Goal: Check status: Check status

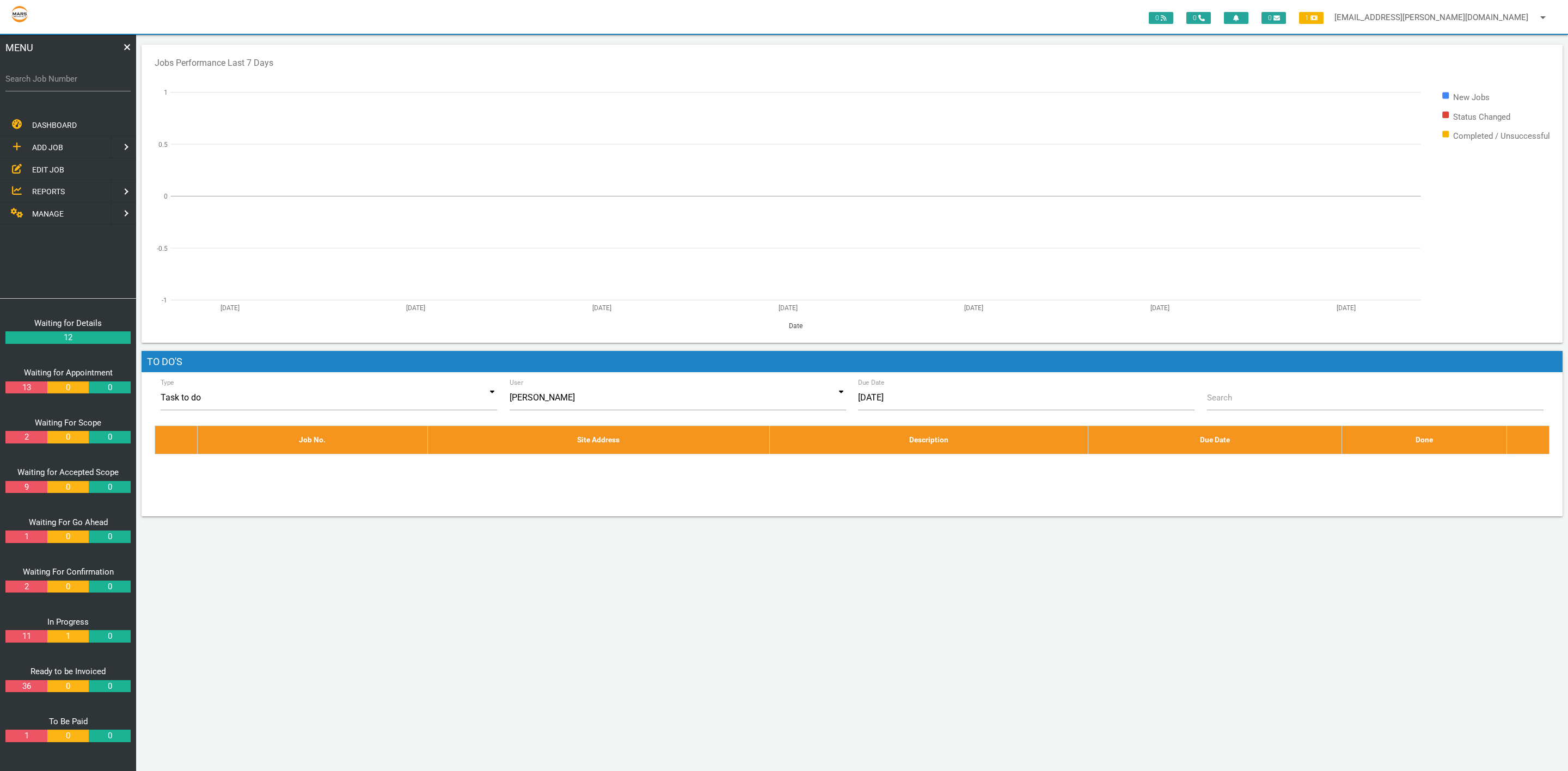
click at [55, 85] on label "Search Job Number" at bounding box center [68, 79] width 125 height 13
click at [55, 85] on input "Search Job Number" at bounding box center [68, 79] width 125 height 25
type input "1671"
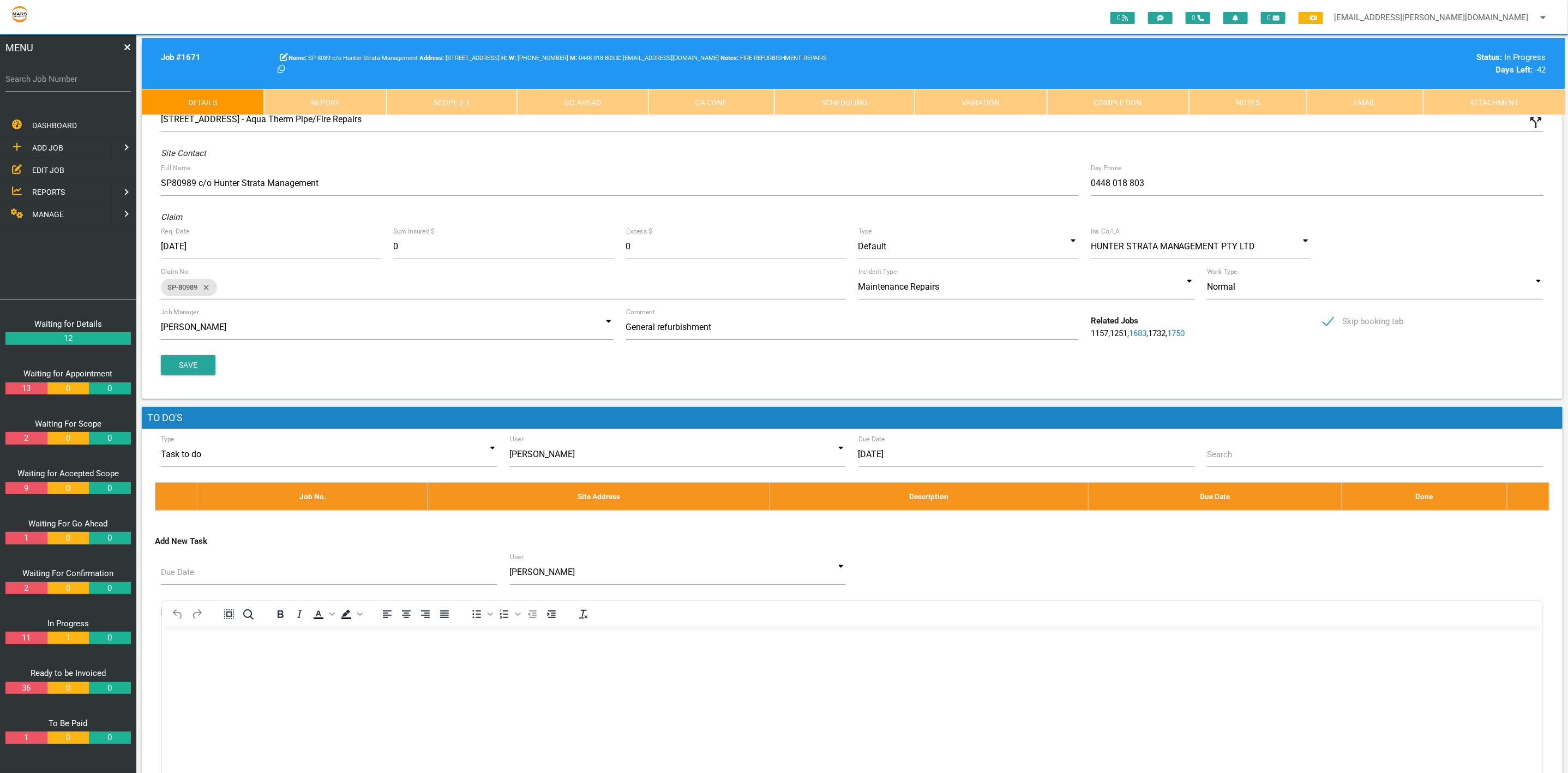
click at [472, 108] on link "Scope 2 - 1" at bounding box center [452, 102] width 130 height 26
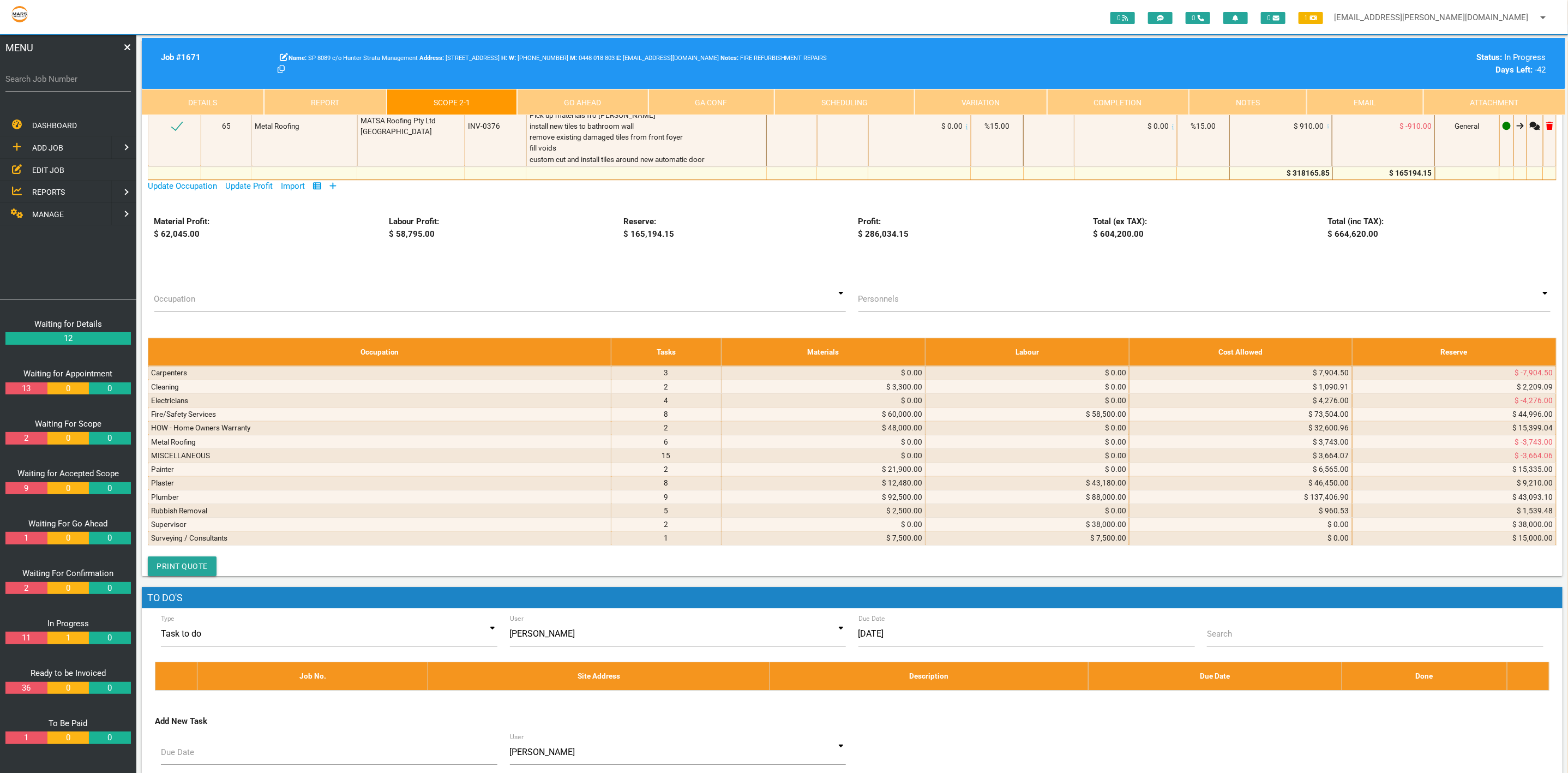
scroll to position [5315, 0]
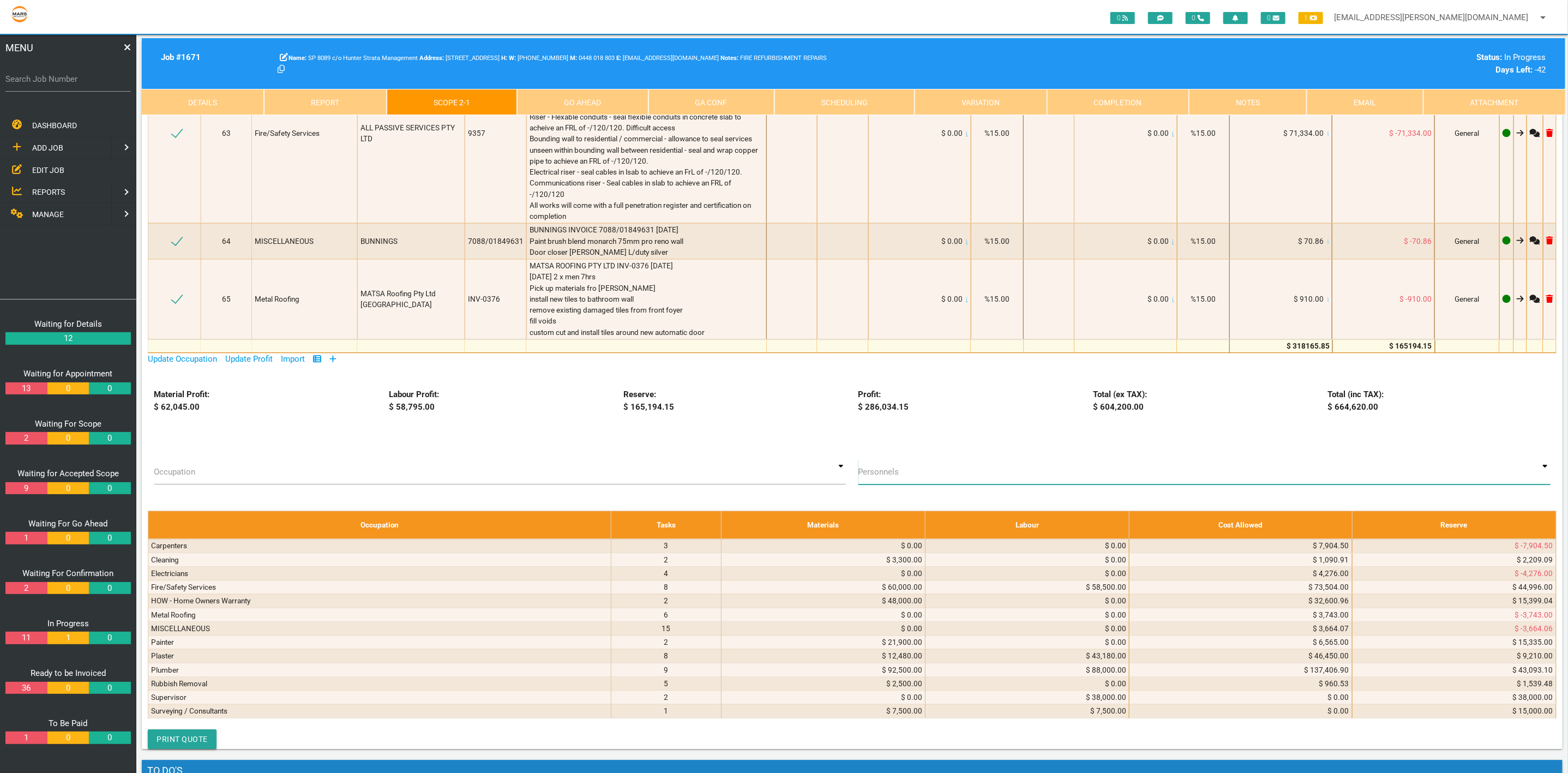
click at [886, 459] on input at bounding box center [1204, 472] width 692 height 25
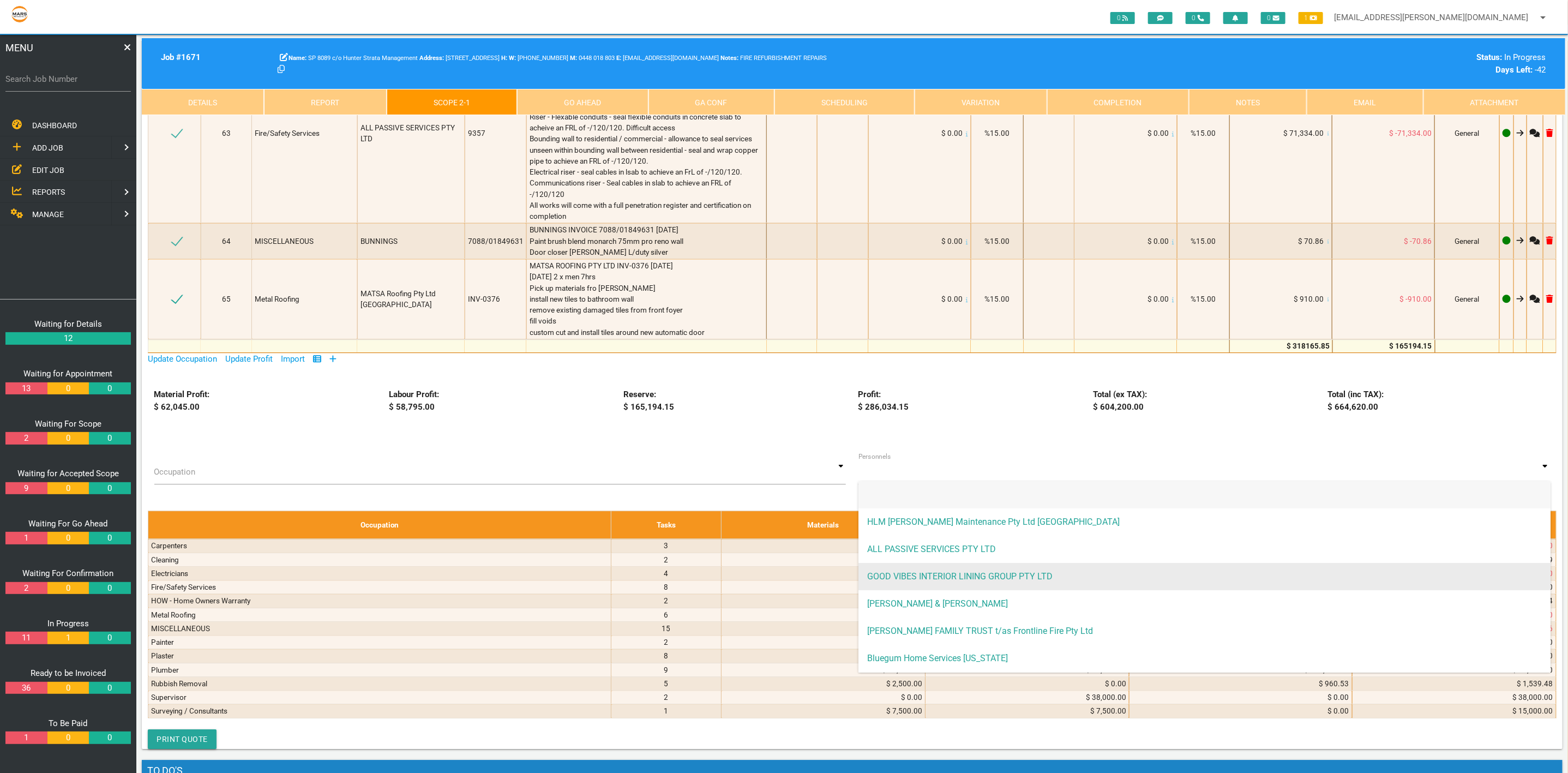
click at [914, 563] on span "GOOD VIBES INTERIOR LINING GROUP PTY LTD" at bounding box center [1204, 577] width 692 height 27
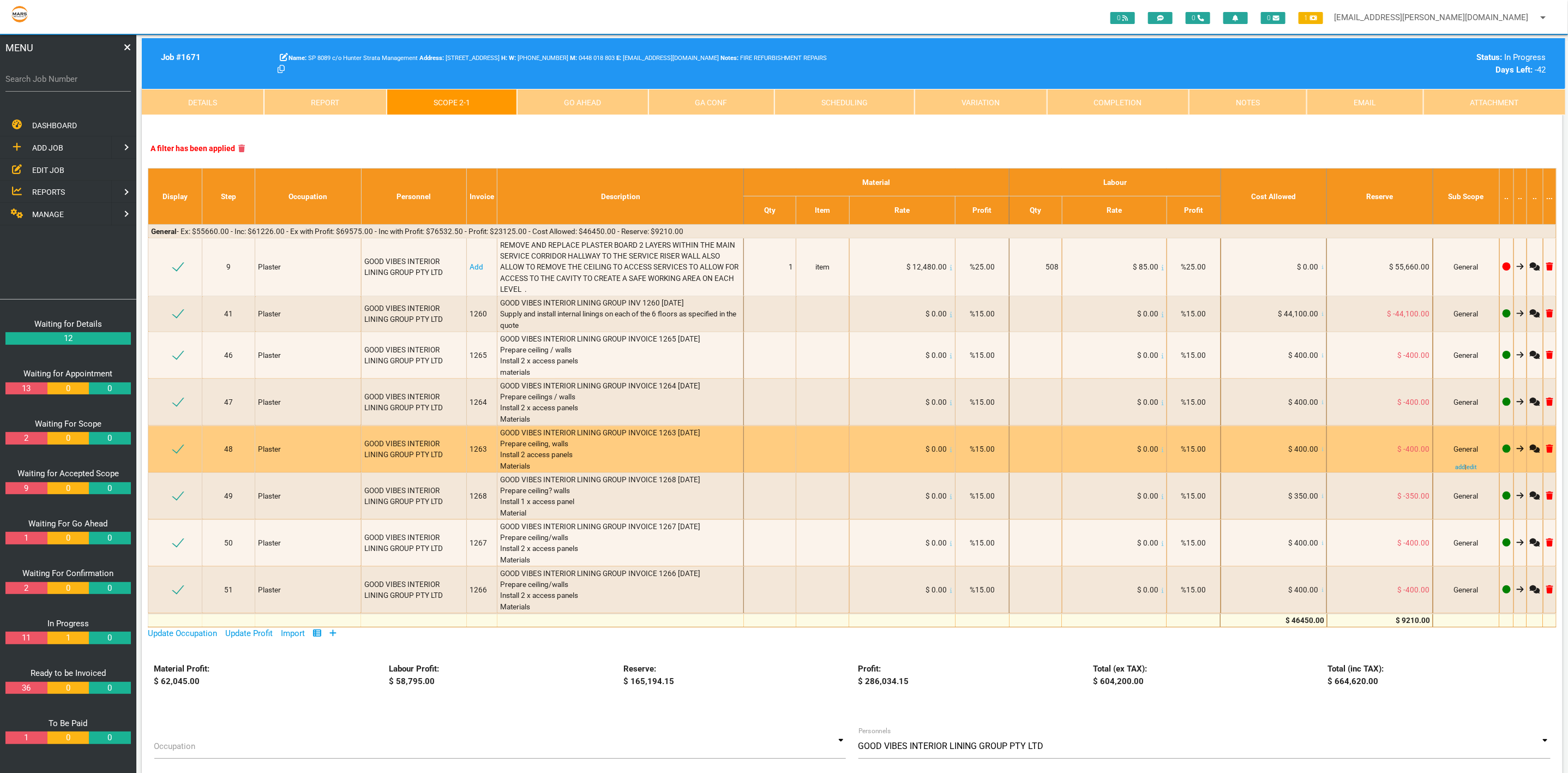
scroll to position [0, 0]
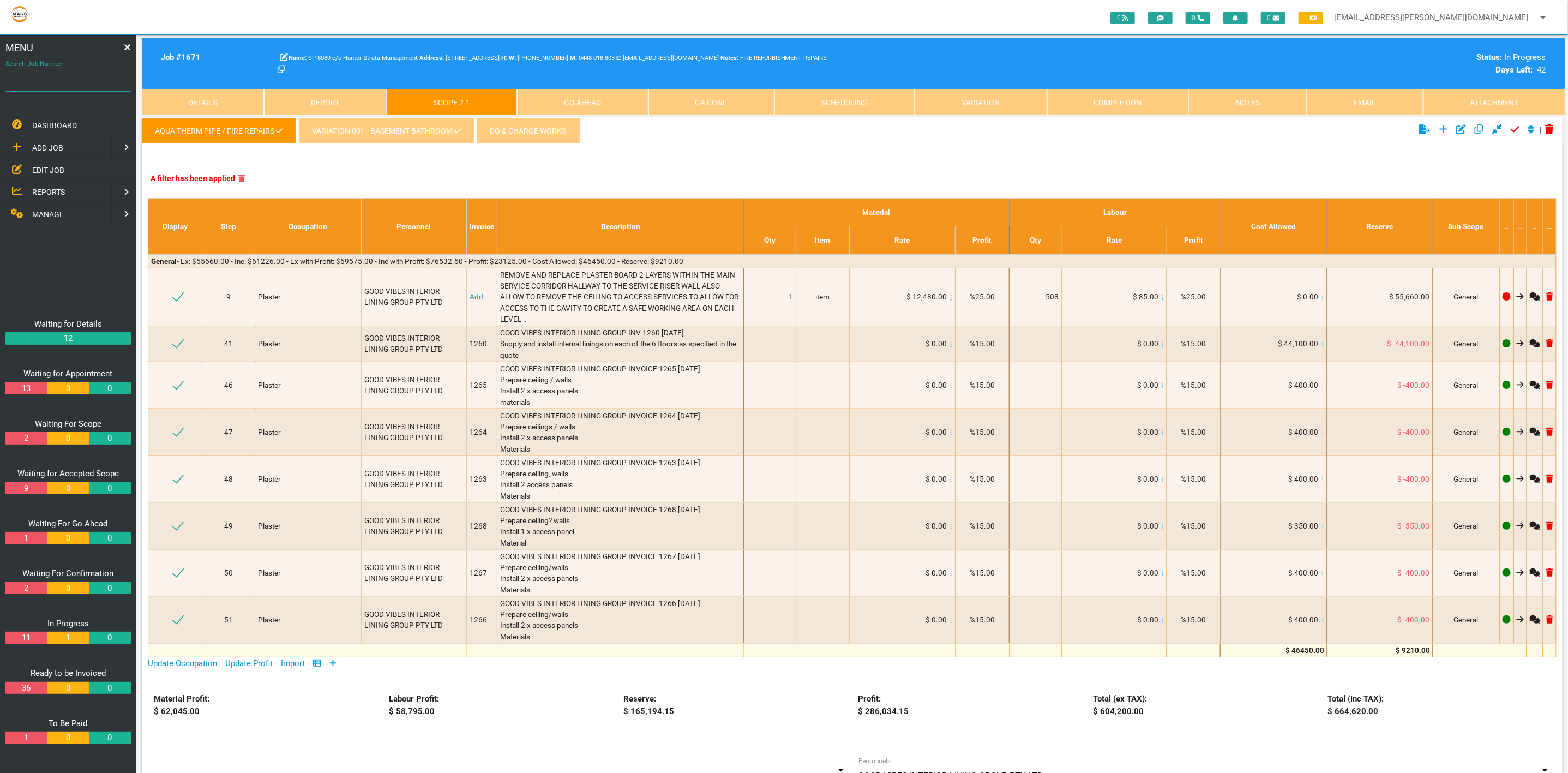
click at [98, 71] on div "Search Job Number" at bounding box center [68, 81] width 126 height 29
type input "1750"
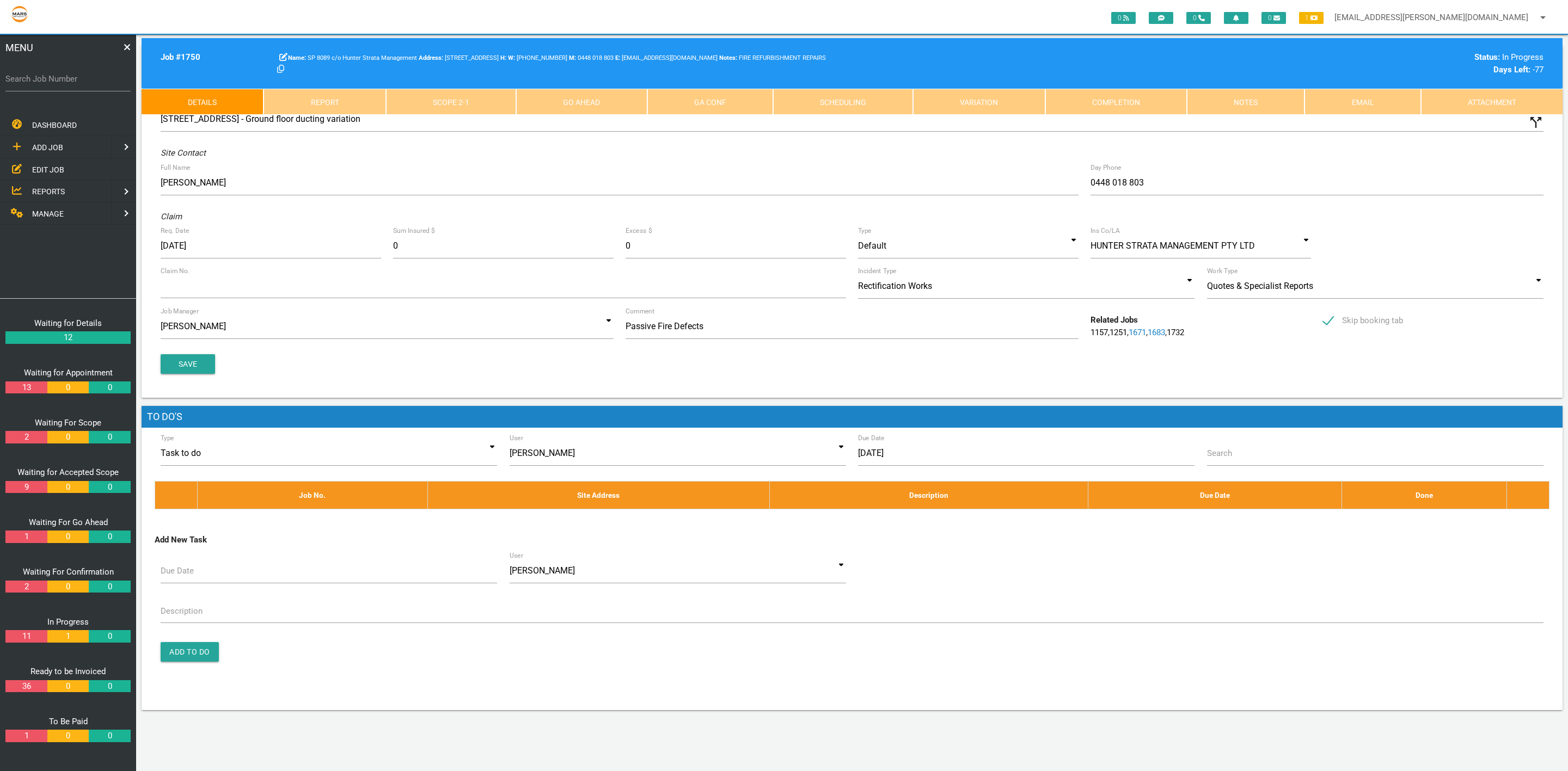
click at [451, 100] on link "Scope 2 - 1" at bounding box center [451, 101] width 130 height 26
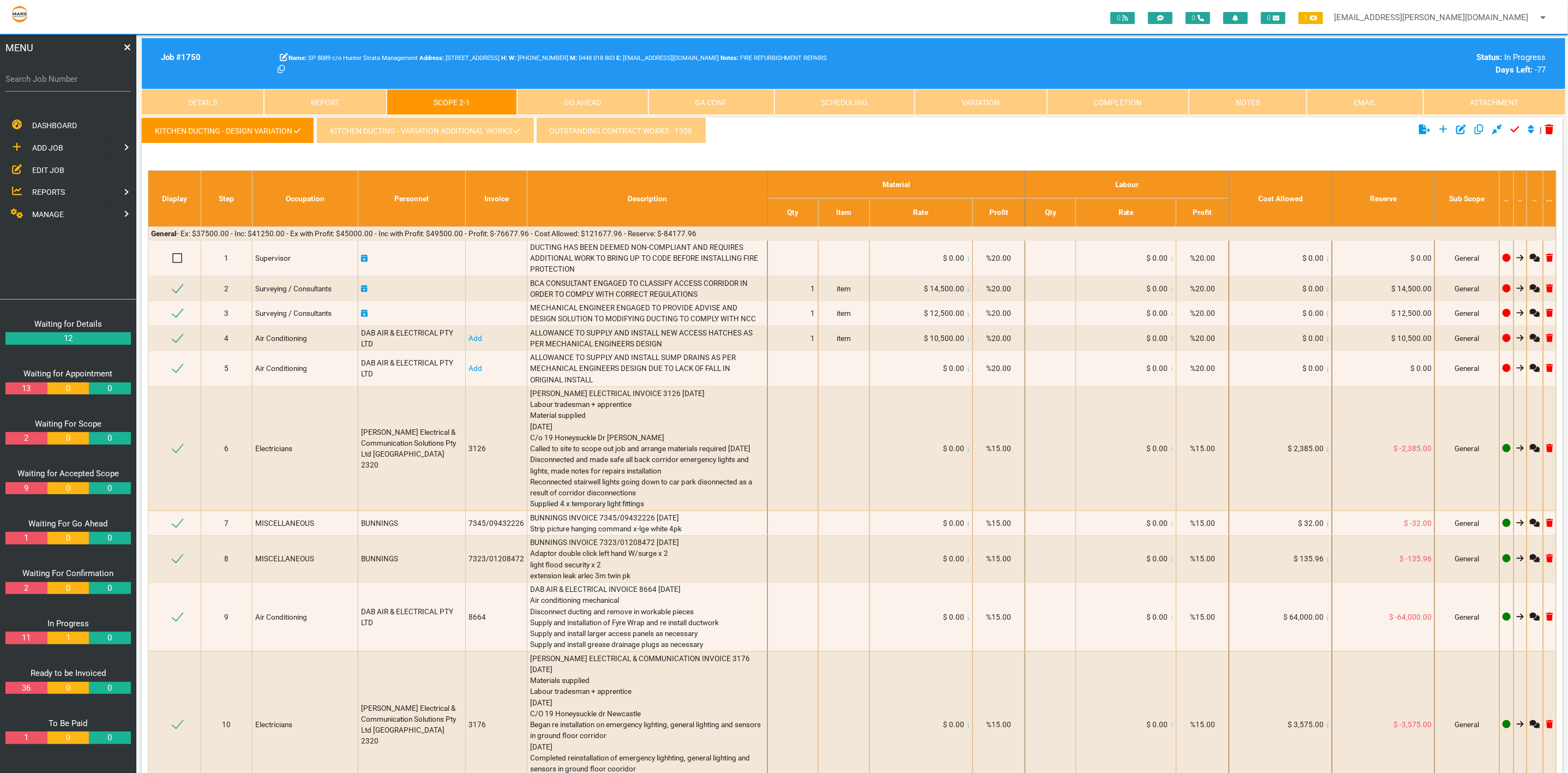
click at [72, 83] on label "Search Job Number" at bounding box center [68, 79] width 126 height 13
click at [72, 83] on input "Search Job Number" at bounding box center [68, 79] width 126 height 25
type input "1356"
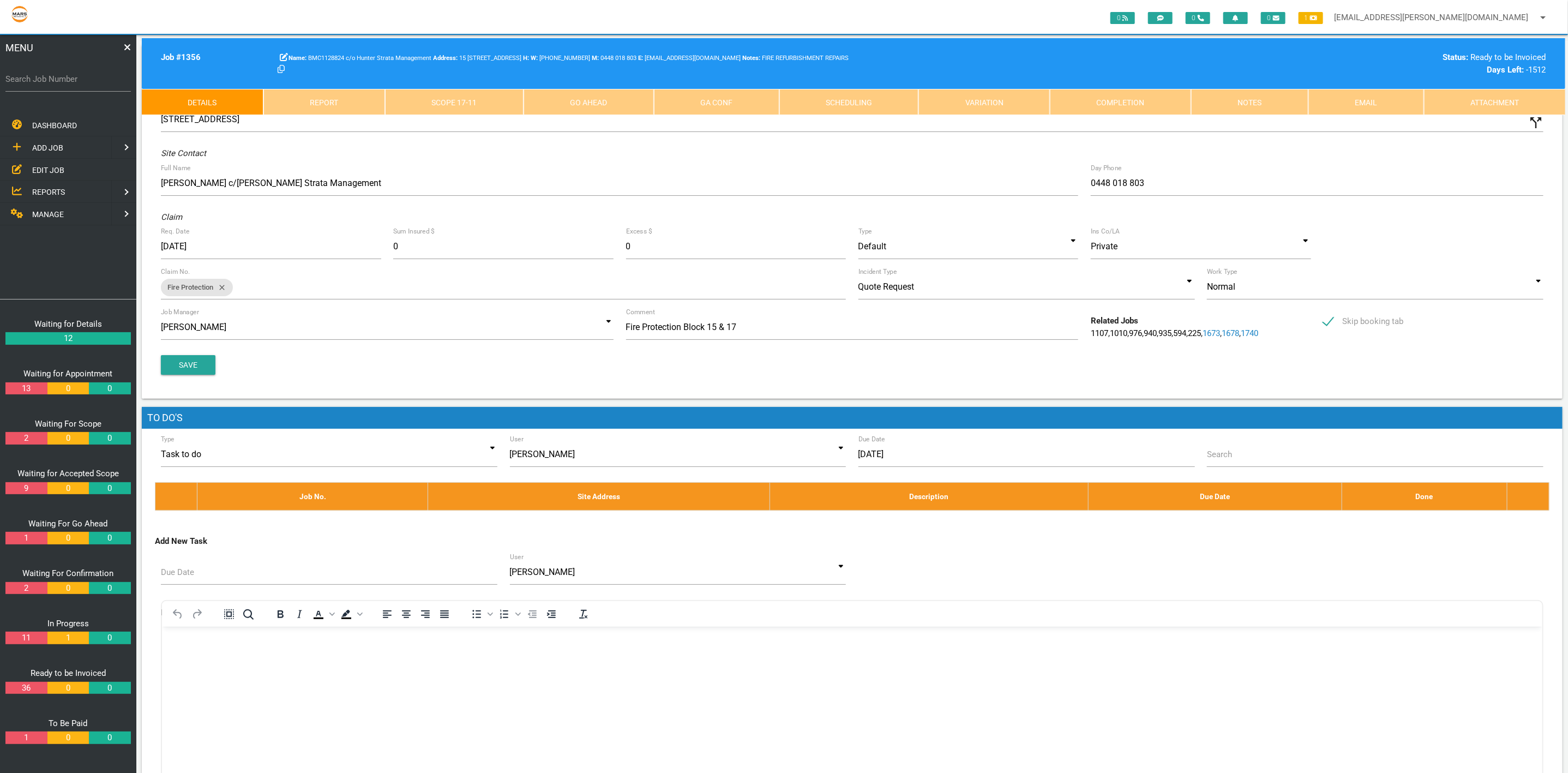
click at [95, 79] on label "Search Job Number" at bounding box center [68, 79] width 126 height 13
click at [95, 79] on input "Search Job Number" at bounding box center [68, 79] width 126 height 25
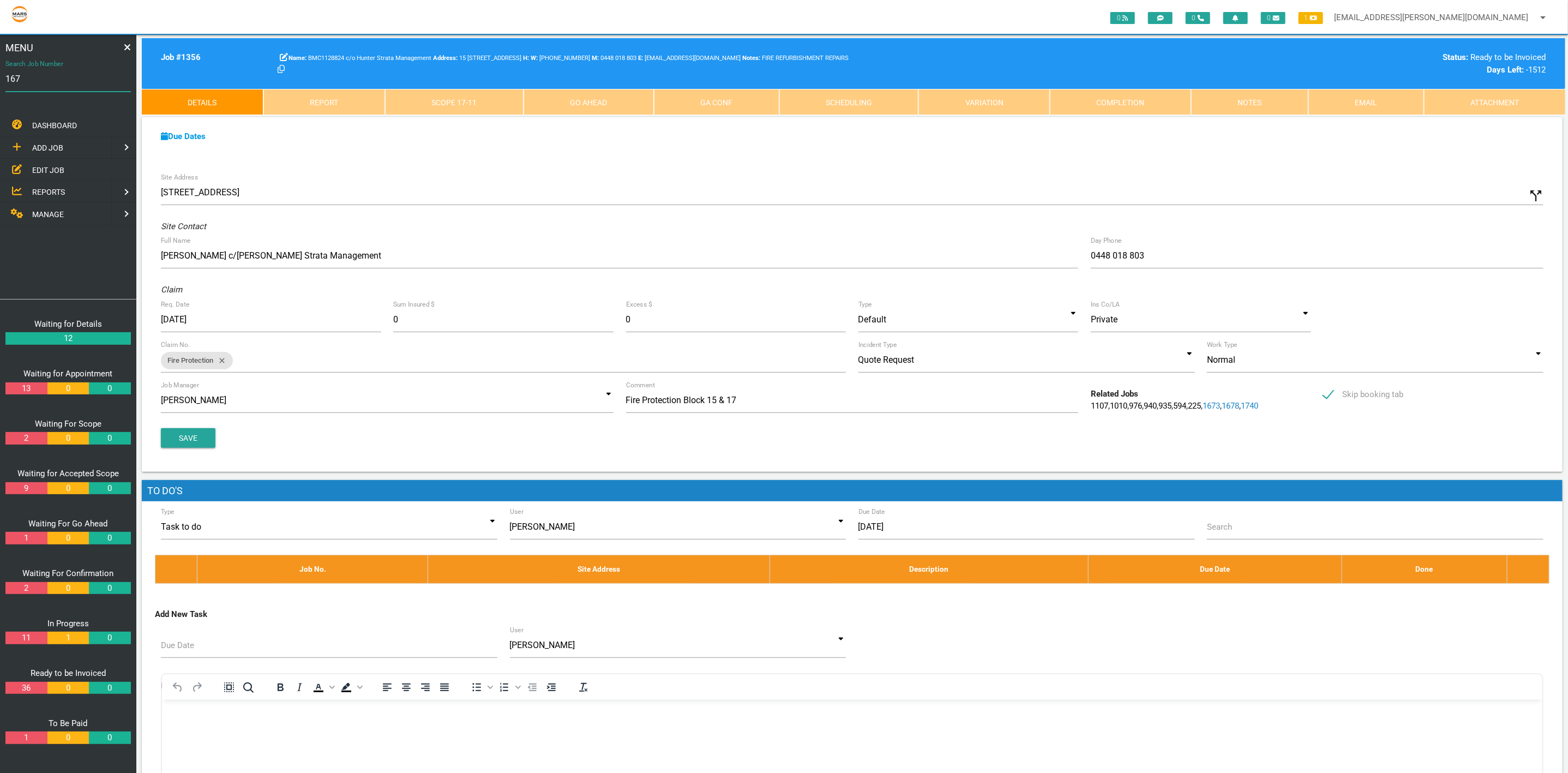
type input "1671"
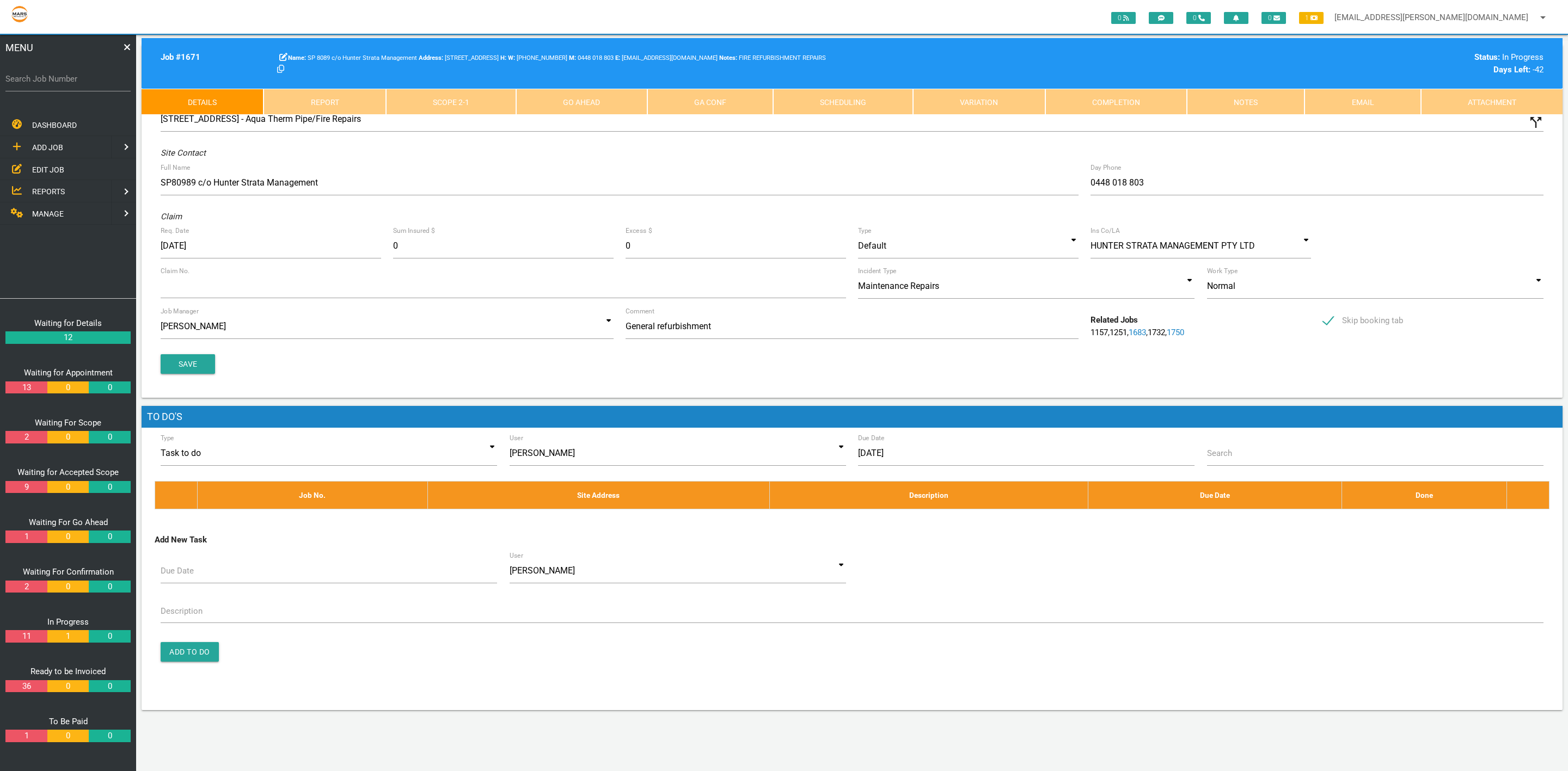
click at [479, 105] on link "Scope 2 - 1" at bounding box center [451, 101] width 130 height 26
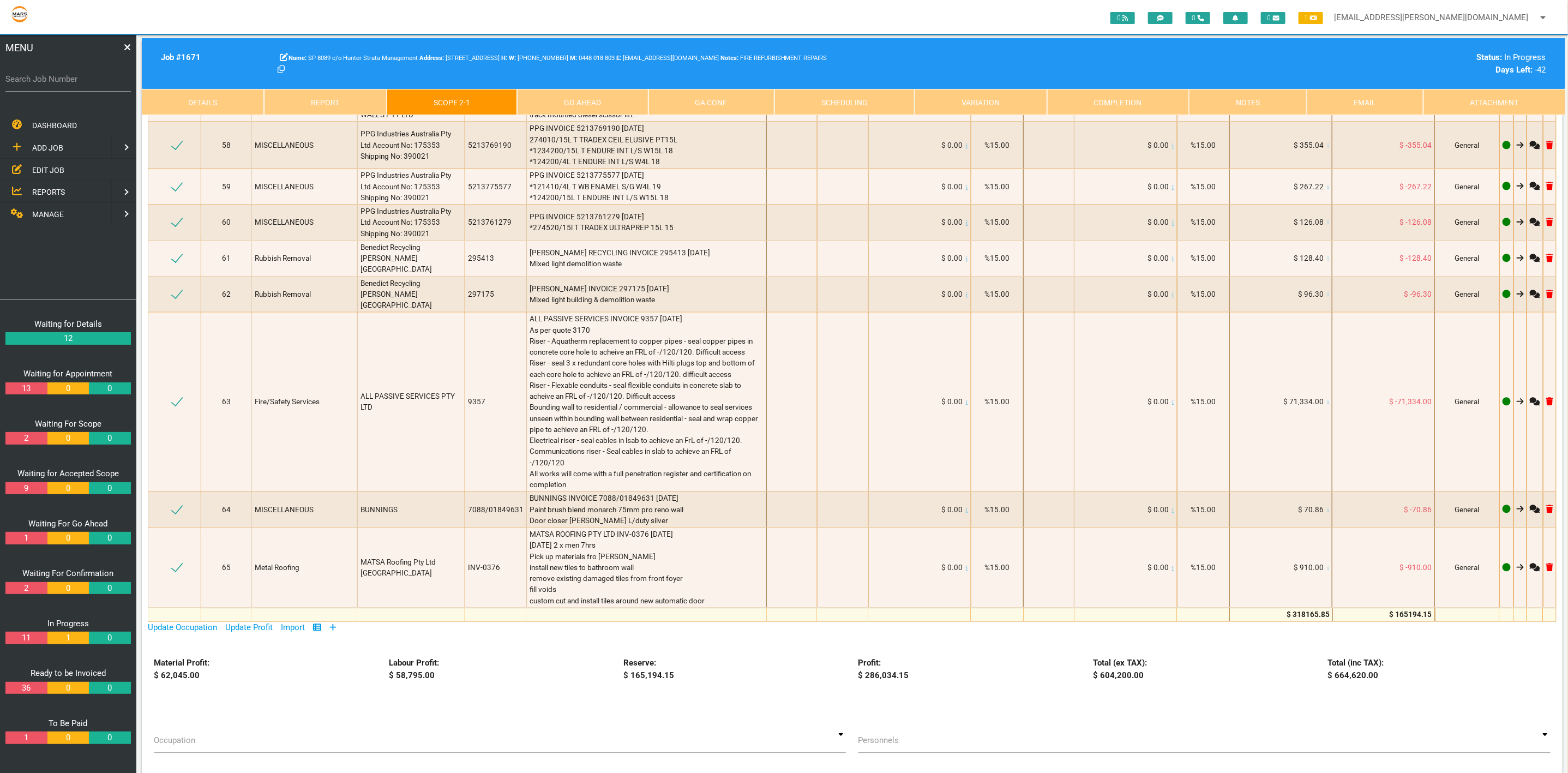
scroll to position [5319, 0]
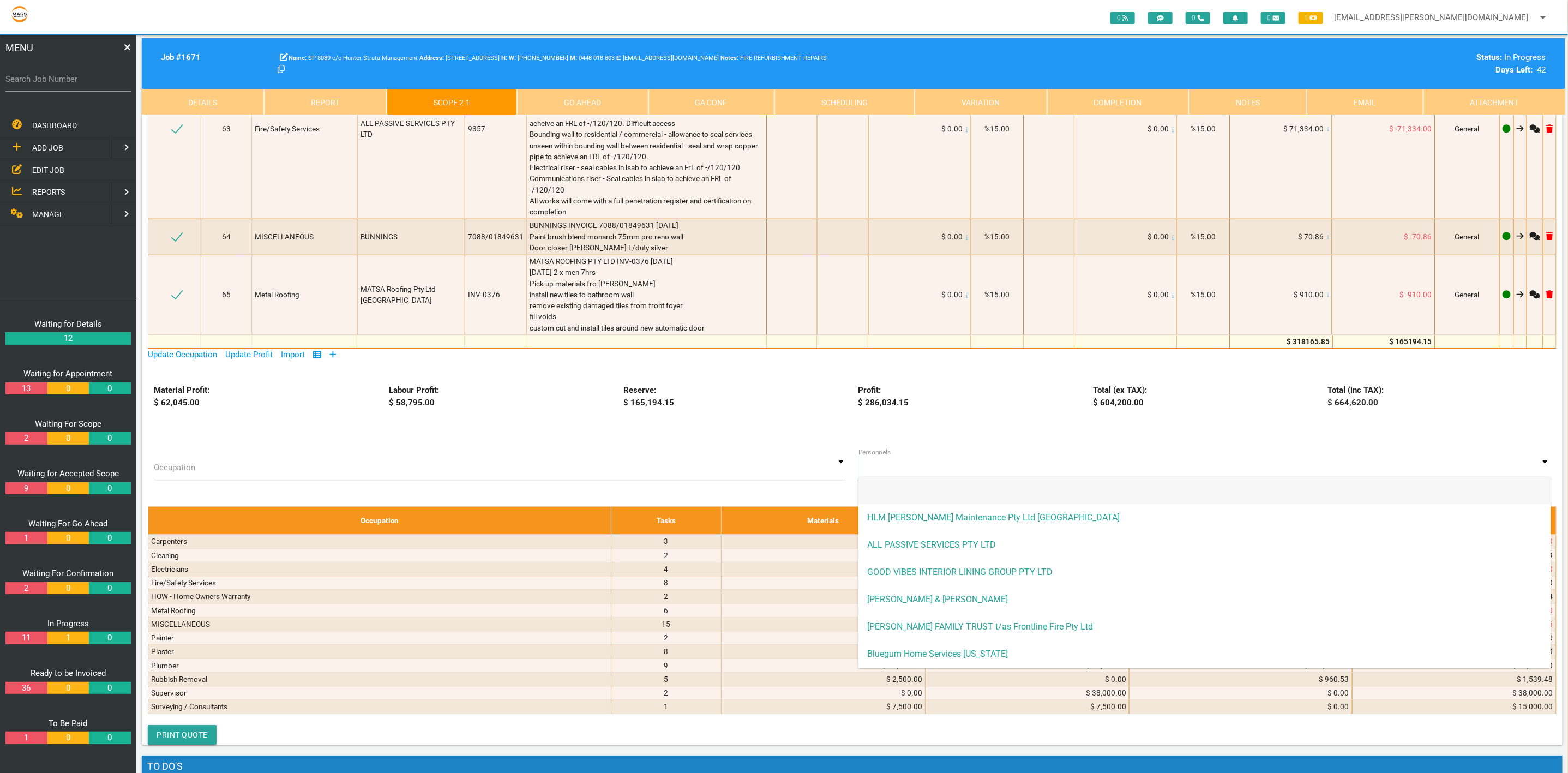
click at [919, 455] on input at bounding box center [1204, 468] width 692 height 25
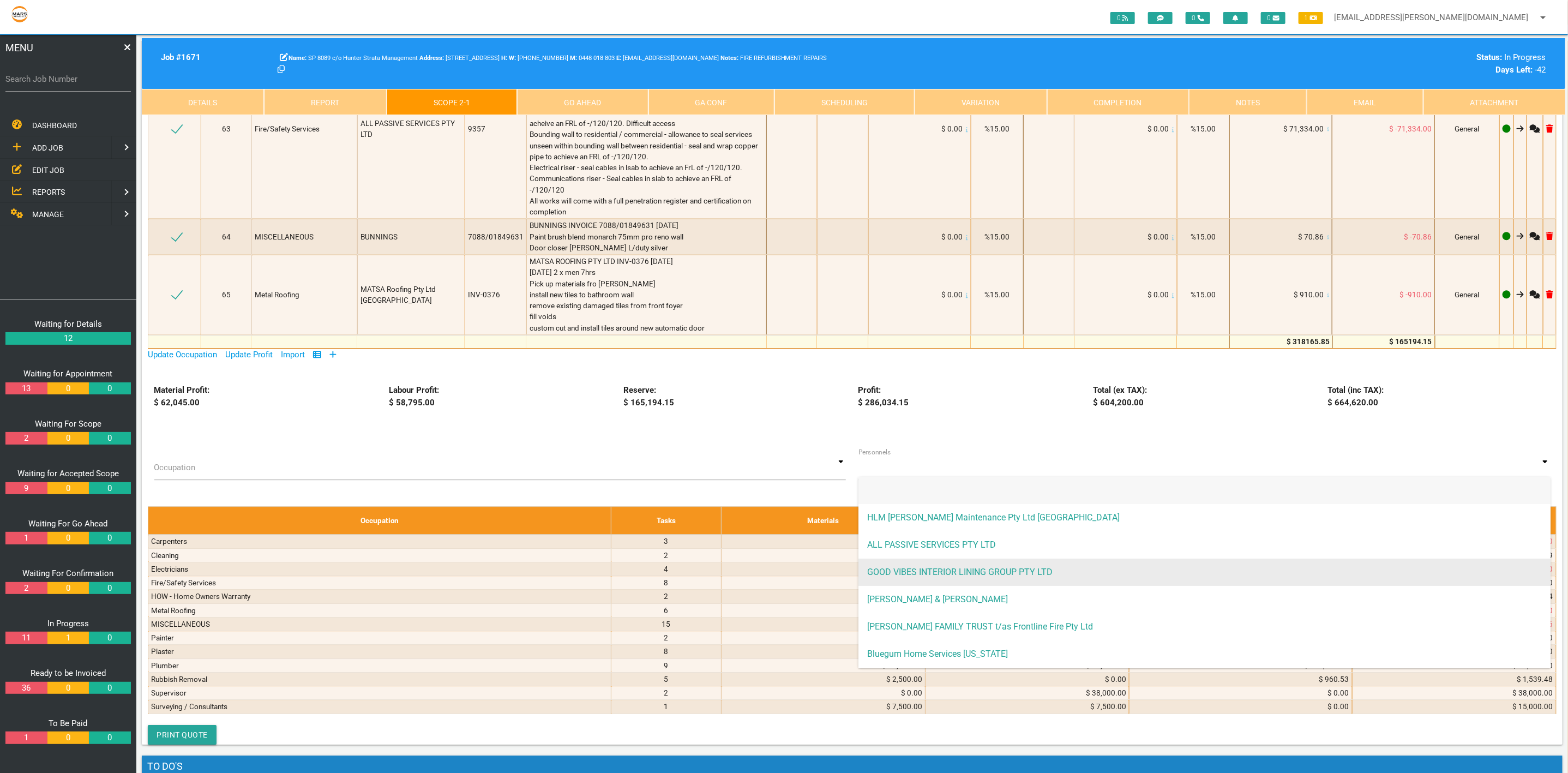
click at [949, 558] on span "GOOD VIBES INTERIOR LINING GROUP PTY LTD" at bounding box center [1204, 572] width 692 height 27
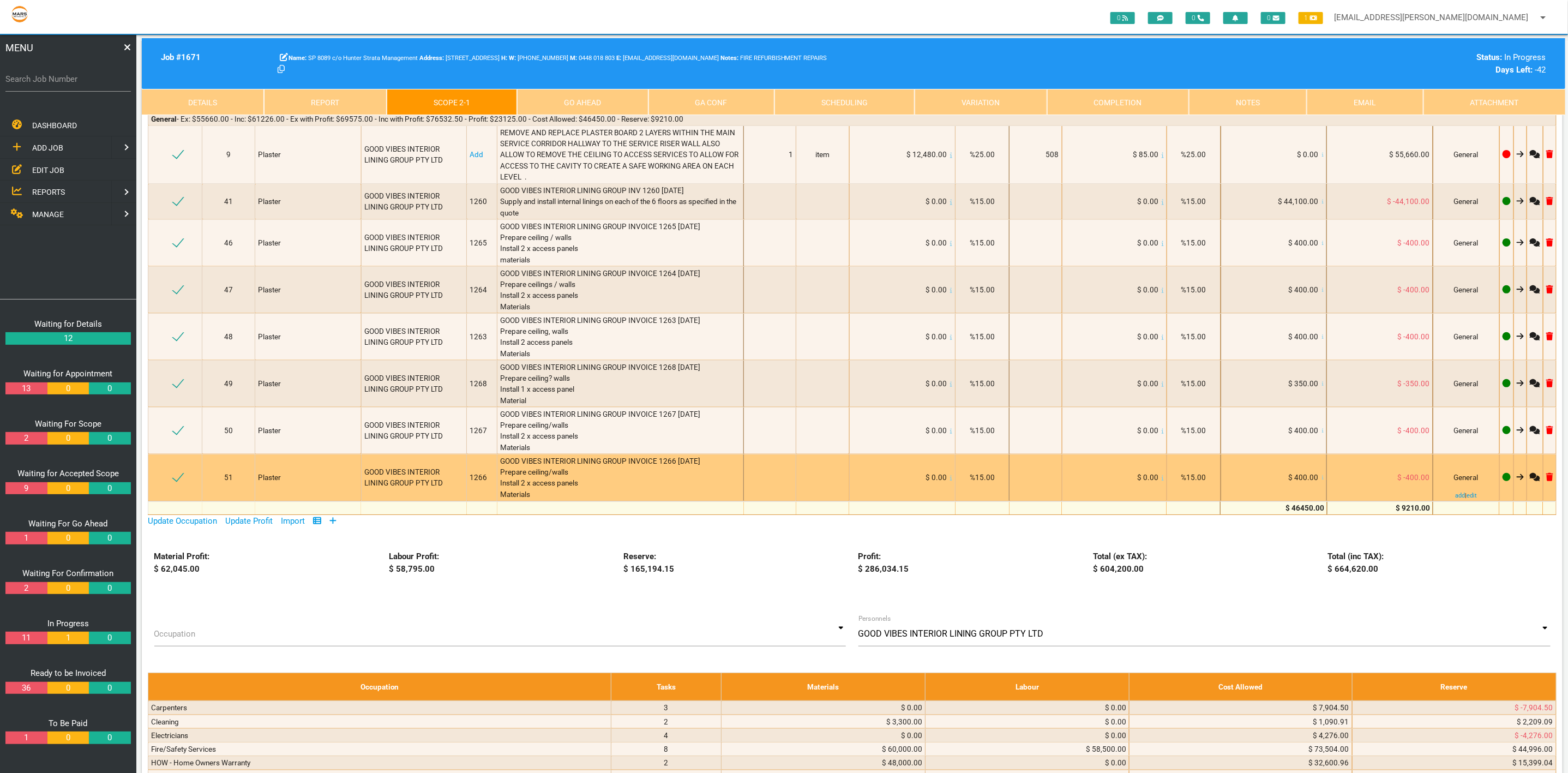
scroll to position [110, 0]
